Goal: Transaction & Acquisition: Purchase product/service

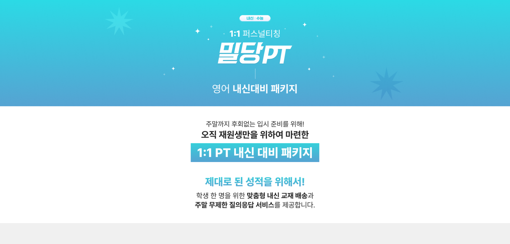
scroll to position [161, 0]
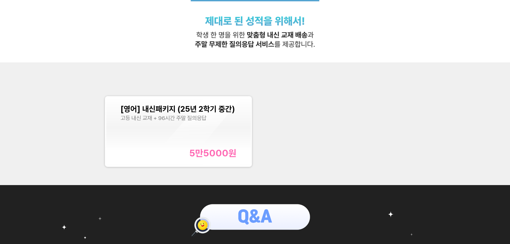
click at [310, 126] on div "[영어] 내신패키지 (25년 2학기 중간) 고등 내신 교재 + 96시간 주말 질의응답 5만5000 원" at bounding box center [255, 131] width 306 height 77
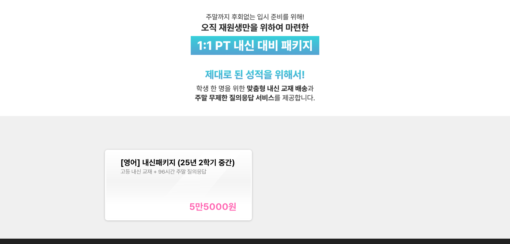
click at [339, 100] on img at bounding box center [255, 4] width 510 height 223
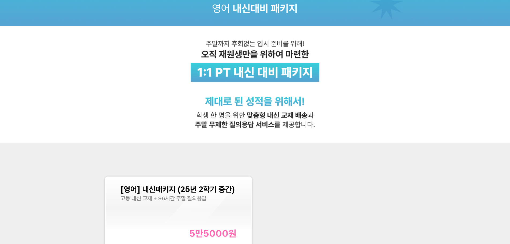
click at [332, 101] on img at bounding box center [255, 31] width 510 height 223
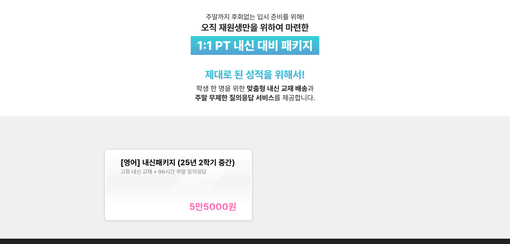
click at [328, 102] on img at bounding box center [255, 4] width 510 height 223
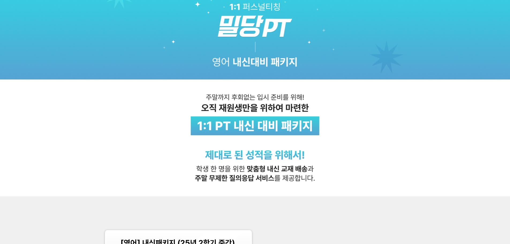
click at [329, 108] on img at bounding box center [255, 84] width 510 height 223
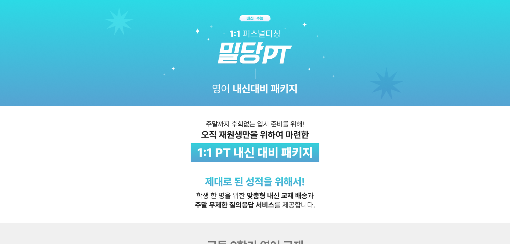
scroll to position [161, 0]
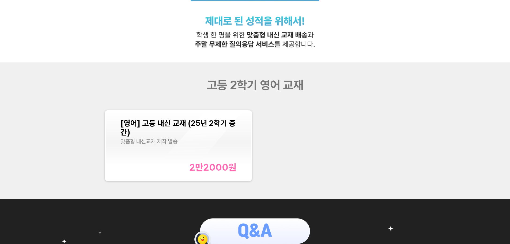
click at [322, 87] on div "고등 2학기 영어 교재" at bounding box center [255, 85] width 204 height 14
click at [277, 105] on div "고등 2학기 영어 교재 [영어] 고등 내신 교재 (25년 2학기 중간) 맞춤형 내신교재 제작 발송 2만2000 원" at bounding box center [255, 130] width 510 height 137
